Goal: Transaction & Acquisition: Purchase product/service

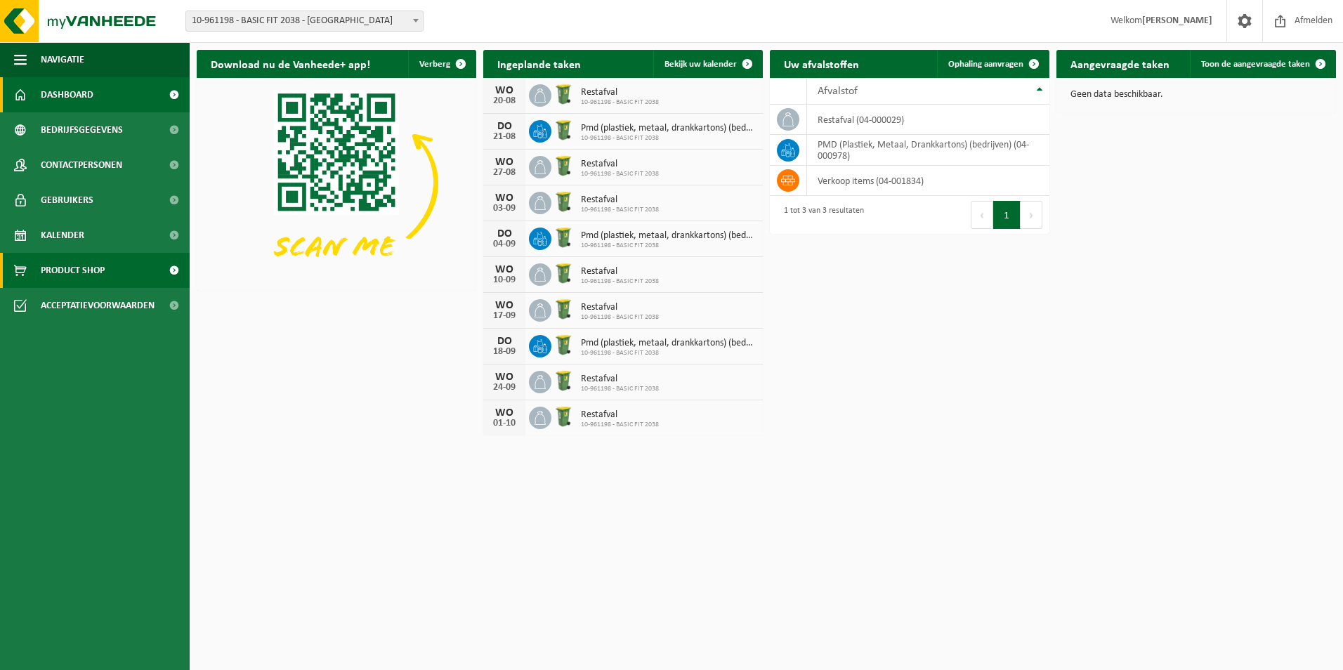
click at [88, 271] on span "Product Shop" at bounding box center [73, 270] width 64 height 35
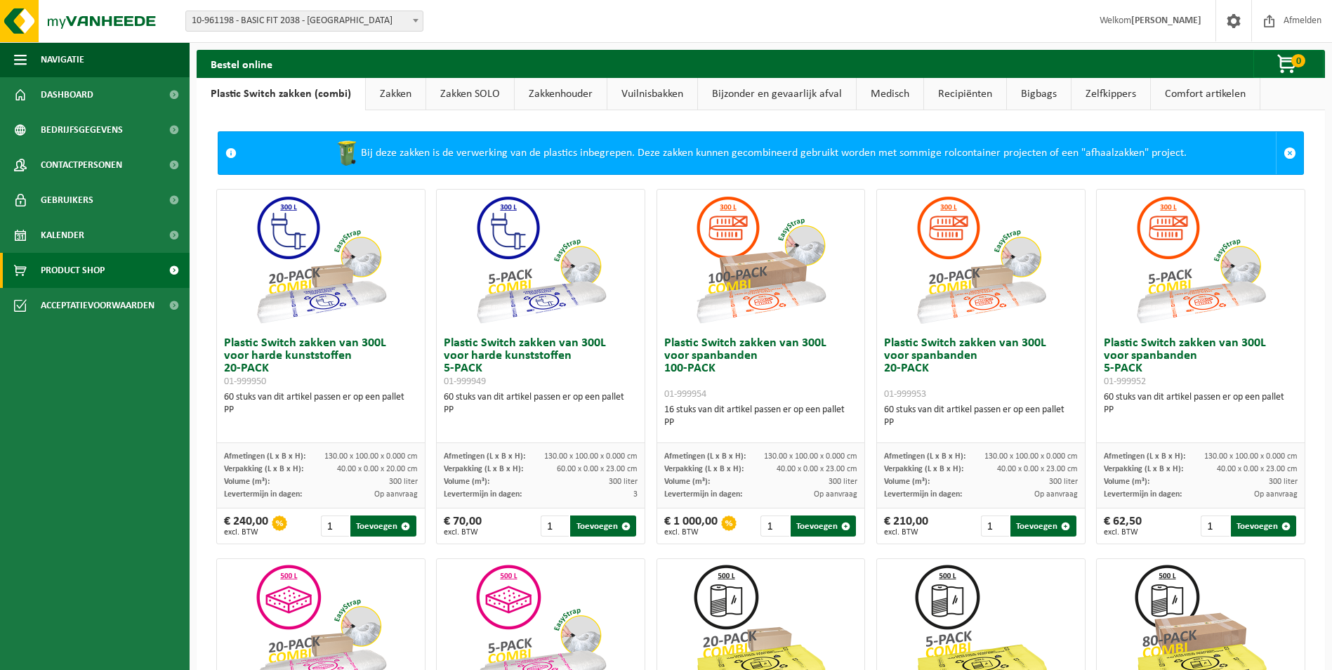
click at [390, 93] on link "Zakken" at bounding box center [396, 94] width 60 height 32
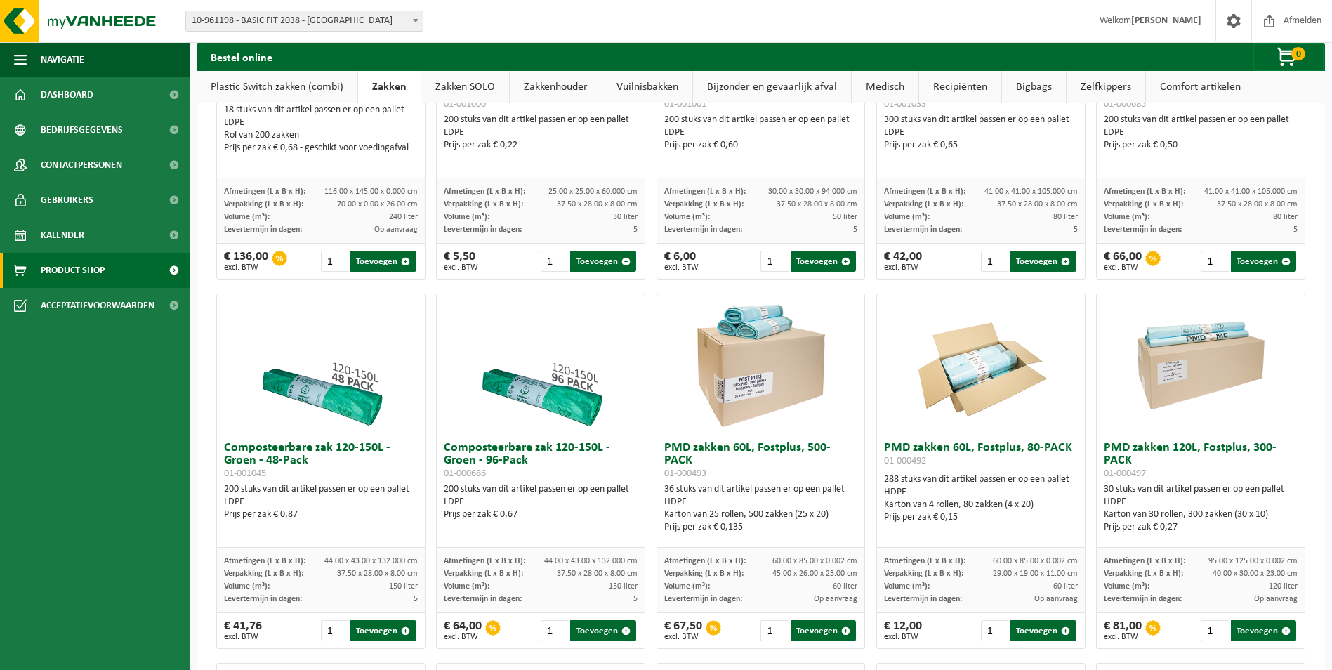
scroll to position [702, 0]
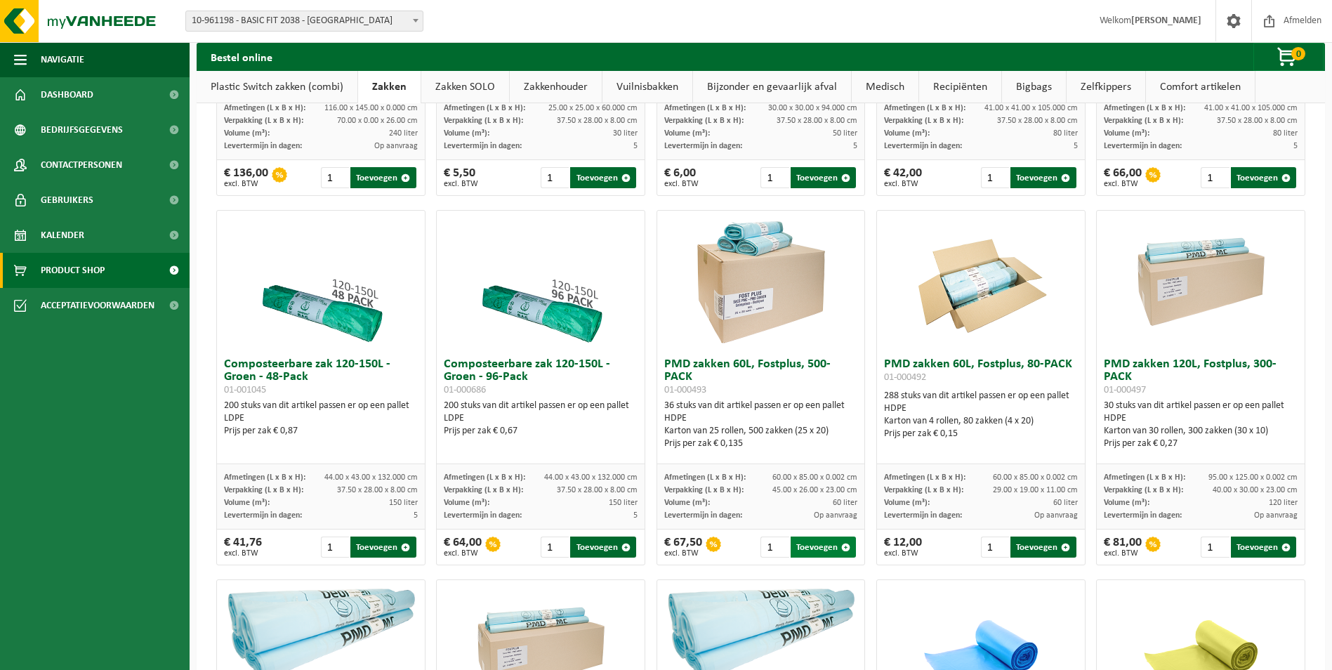
click at [813, 556] on button "Toevoegen" at bounding box center [823, 547] width 65 height 21
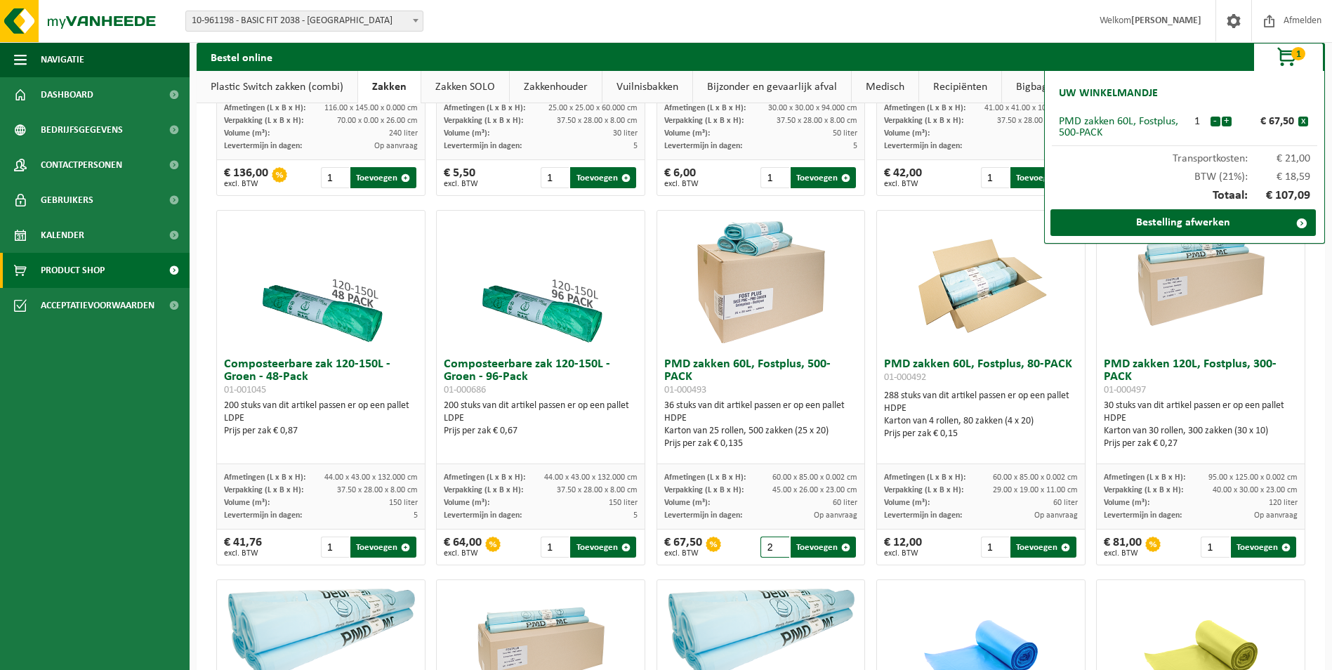
click at [775, 555] on input "2" at bounding box center [775, 547] width 28 height 21
type input "1"
click at [774, 558] on input "1" at bounding box center [775, 547] width 28 height 21
click at [1225, 122] on button "+" at bounding box center [1227, 122] width 10 height 10
click at [1187, 225] on link "Bestelling afwerken" at bounding box center [1184, 222] width 266 height 27
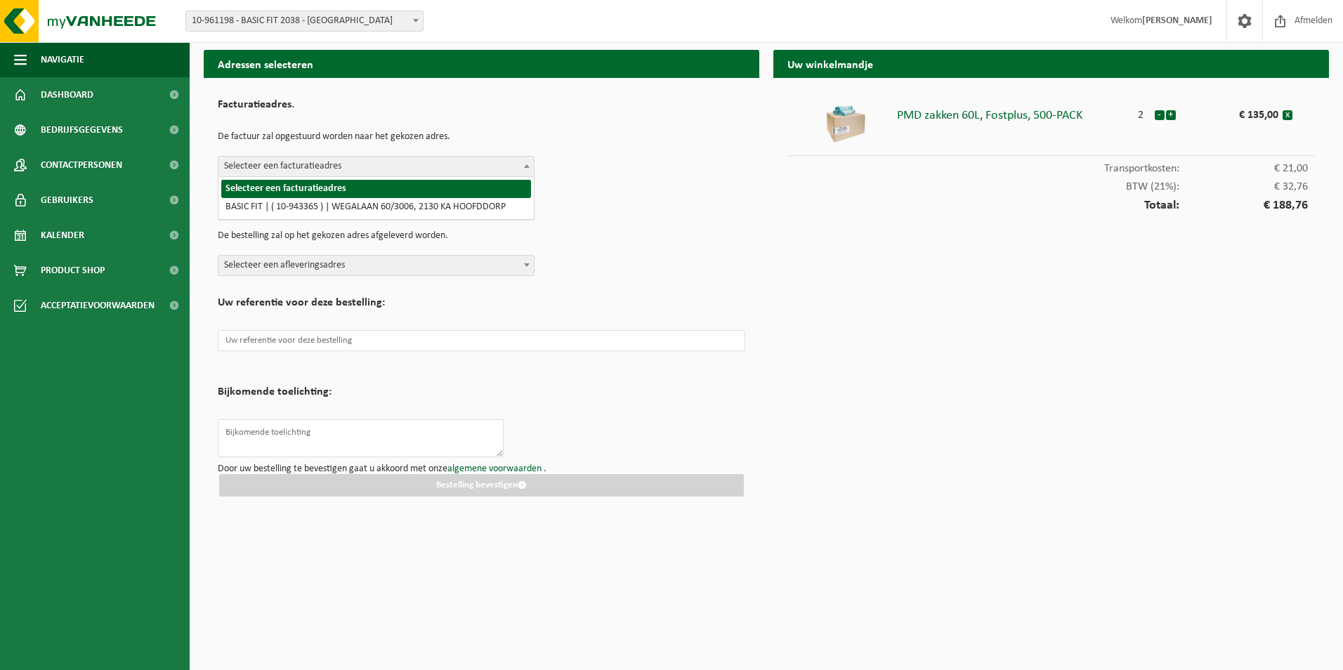
click at [521, 167] on span at bounding box center [527, 166] width 14 height 18
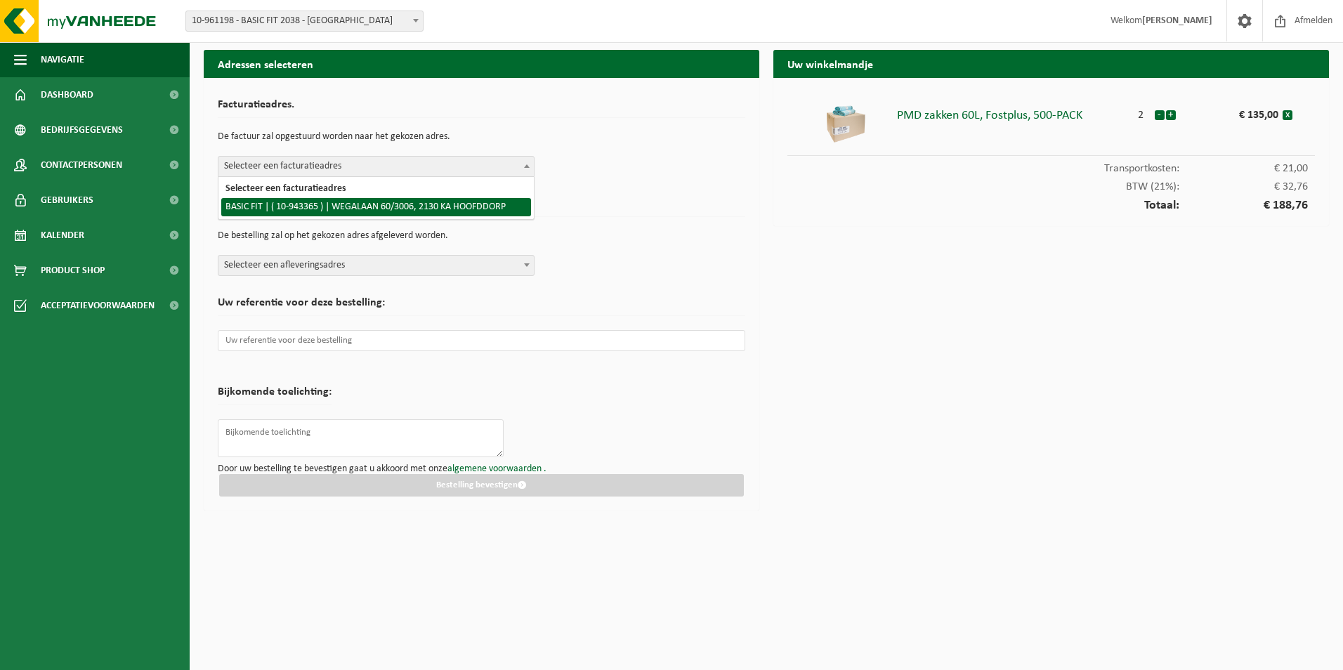
select select "140248"
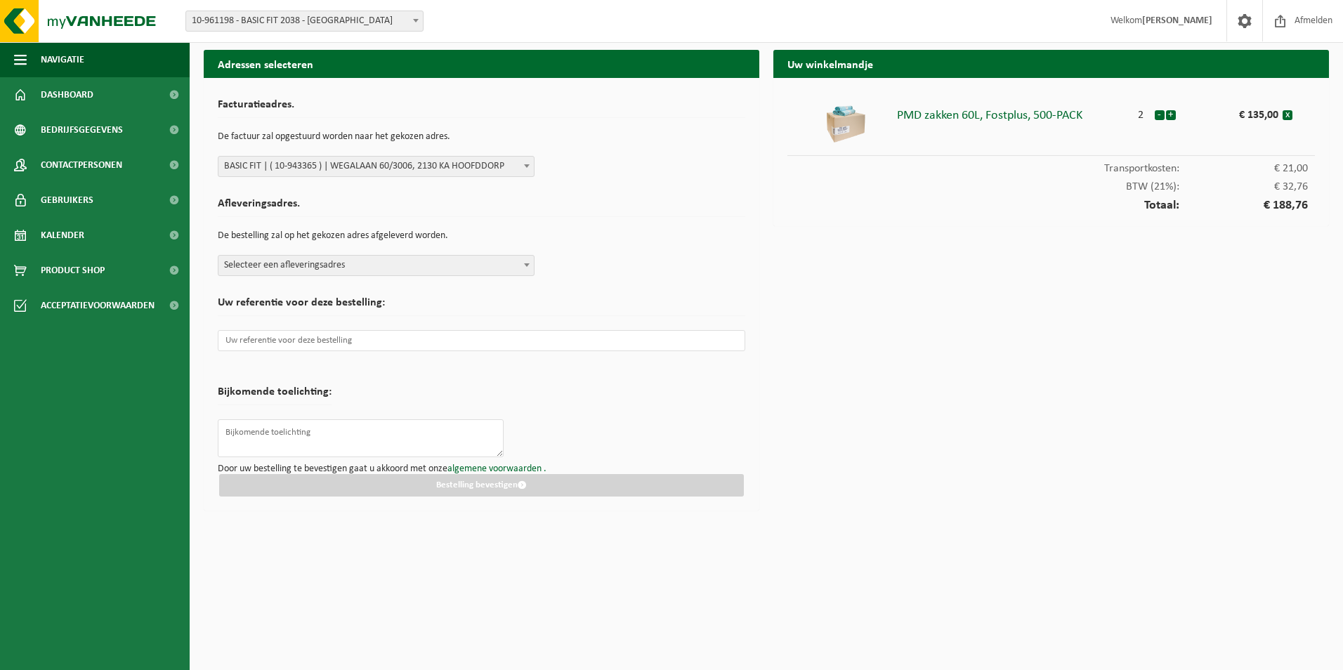
click at [524, 264] on b at bounding box center [527, 265] width 6 height 4
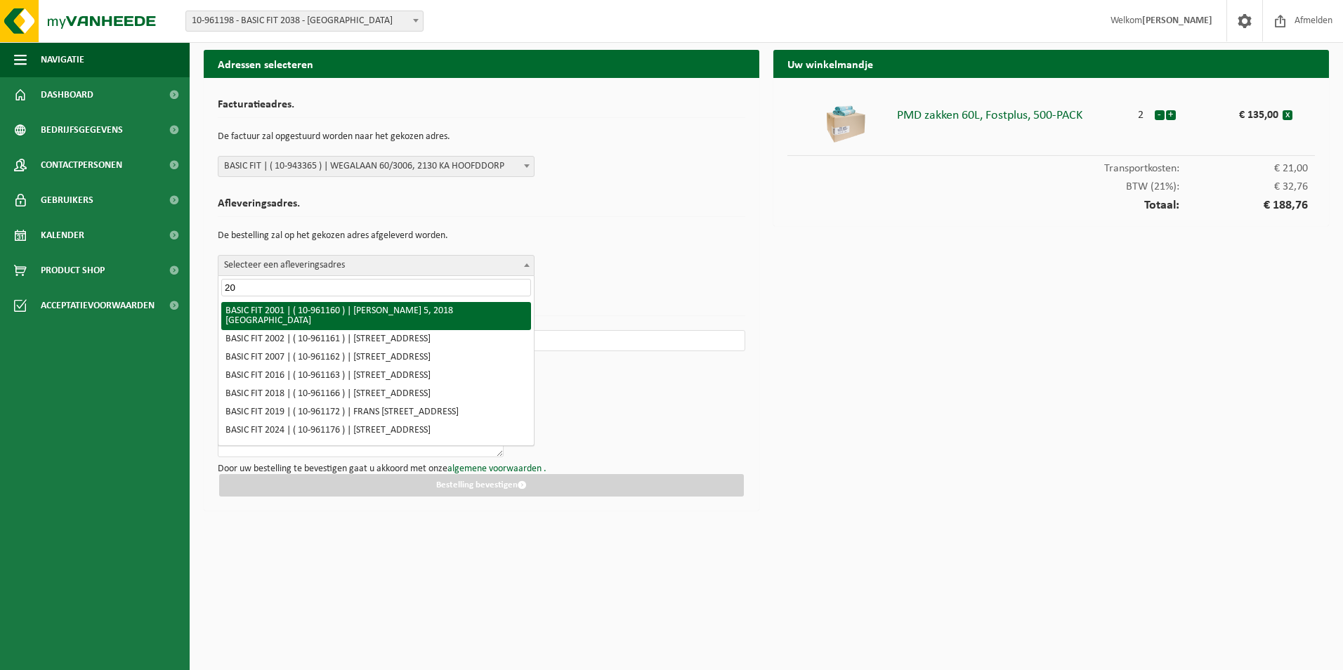
type input "2"
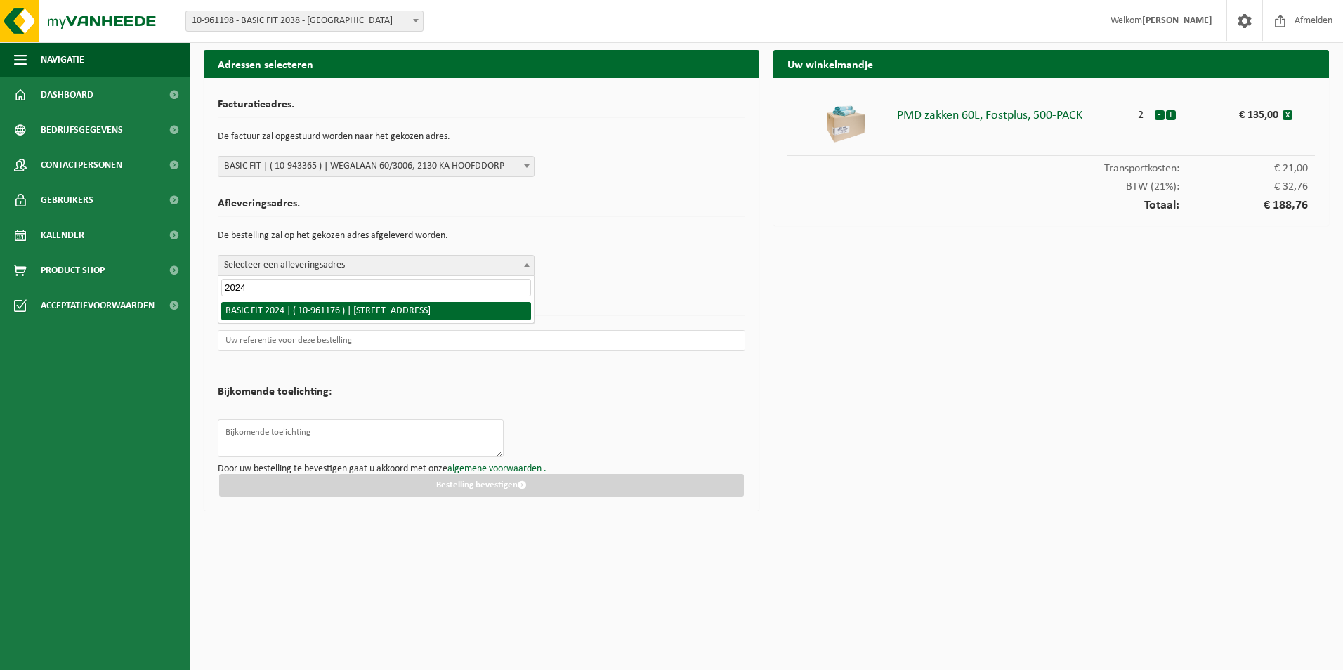
type input "2024"
select select "149891"
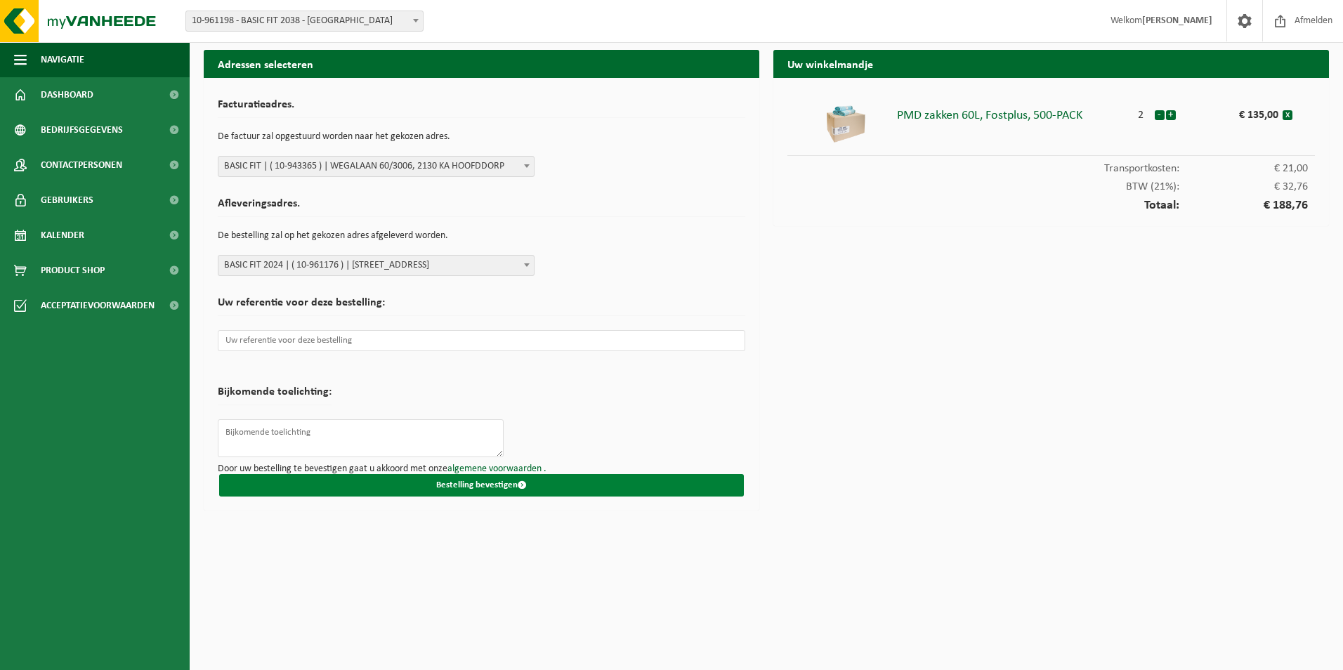
click at [447, 487] on button "Bestelling bevestigen" at bounding box center [481, 485] width 525 height 22
